Goal: Information Seeking & Learning: Learn about a topic

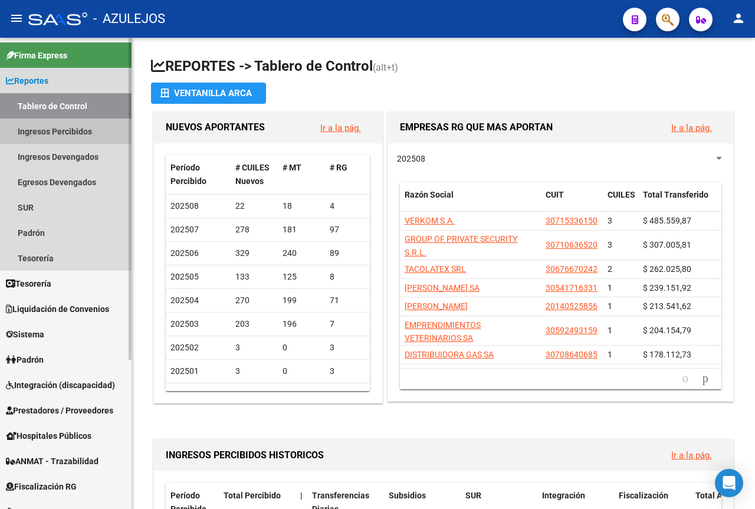
click at [42, 129] on link "Ingresos Percibidos" at bounding box center [66, 131] width 132 height 25
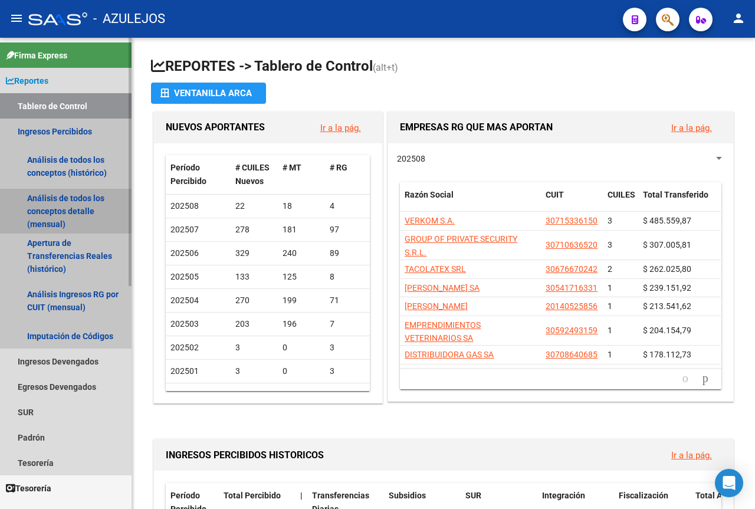
click at [53, 208] on link "Análisis de todos los conceptos detalle (mensual)" at bounding box center [66, 211] width 132 height 45
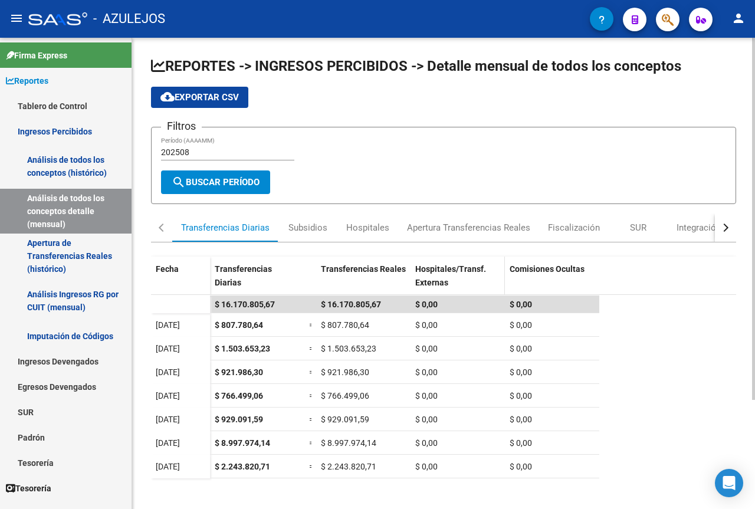
scroll to position [142, 0]
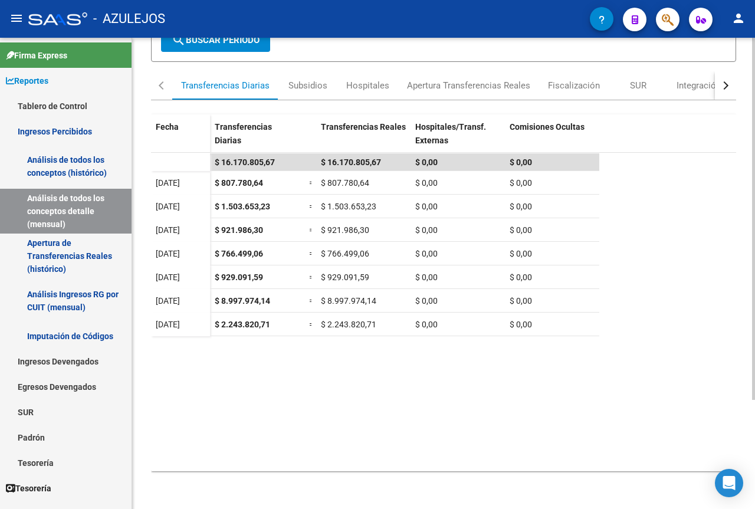
click at [686, 225] on datatable-scroller "$ 16.170.805,67 $ 16.170.805,67 $ 0,00 $ 0,00 [DATE] $ 807.780,64 = $ 807.780,6…" at bounding box center [443, 235] width 585 height 165
click at [734, 21] on mat-icon "person" at bounding box center [739, 18] width 14 height 14
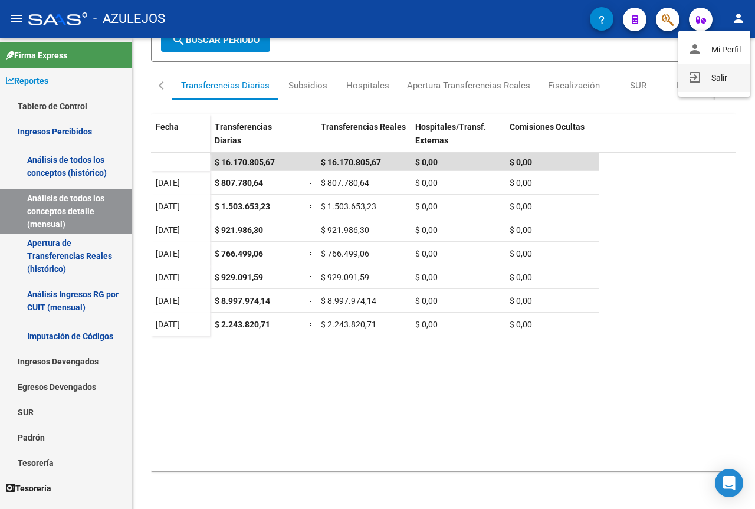
click at [722, 74] on button "exit_to_app Salir" at bounding box center [714, 78] width 72 height 28
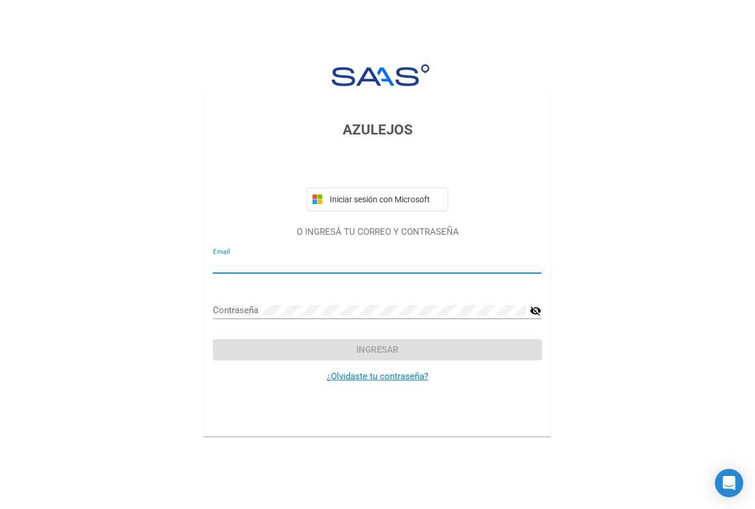
type input "[EMAIL_ADDRESS][DOMAIN_NAME]"
